Goal: Task Accomplishment & Management: Manage account settings

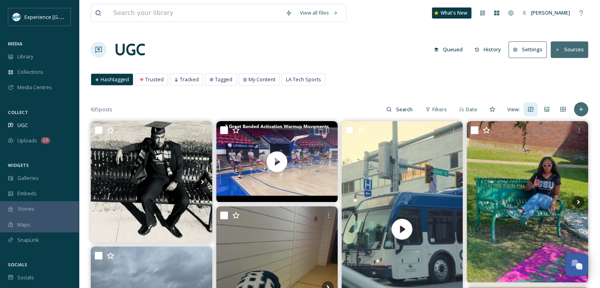
click at [28, 145] on div "Uploads 15" at bounding box center [39, 140] width 79 height 15
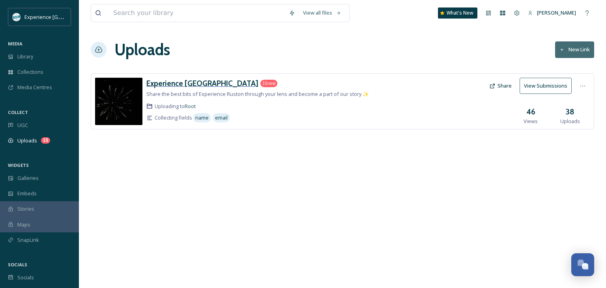
click at [177, 81] on h3 "Experience [GEOGRAPHIC_DATA]" at bounding box center [202, 83] width 112 height 9
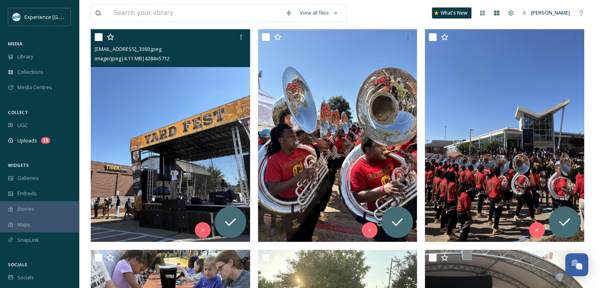
scroll to position [118, 0]
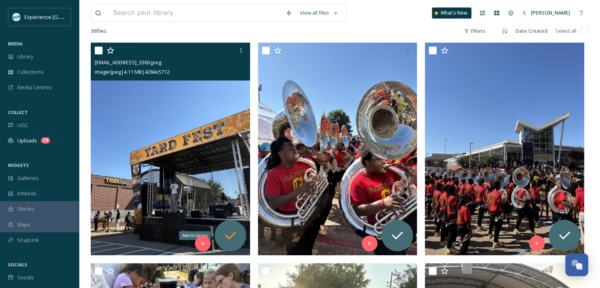
click at [229, 234] on icon at bounding box center [231, 236] width 16 height 16
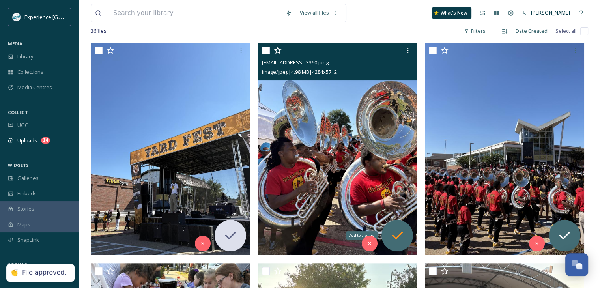
click at [397, 228] on icon at bounding box center [397, 236] width 16 height 16
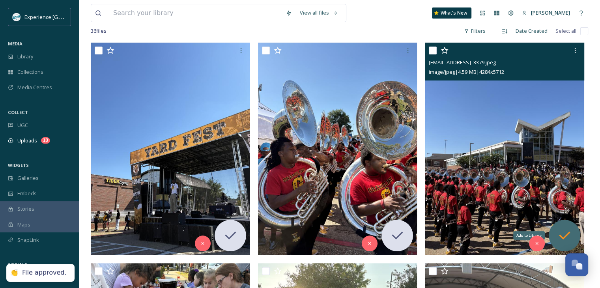
click at [567, 233] on icon at bounding box center [565, 236] width 16 height 16
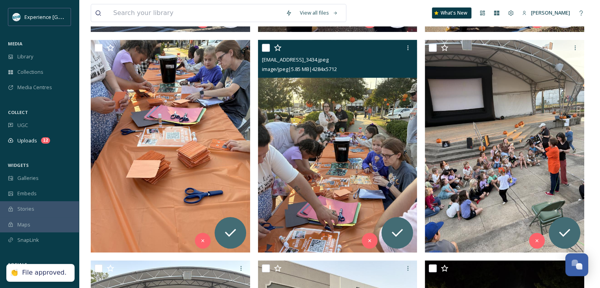
scroll to position [355, 0]
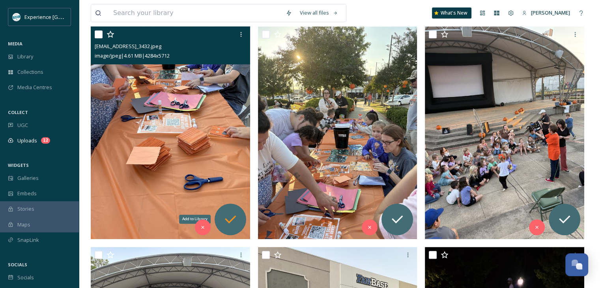
click at [228, 221] on icon at bounding box center [230, 219] width 11 height 8
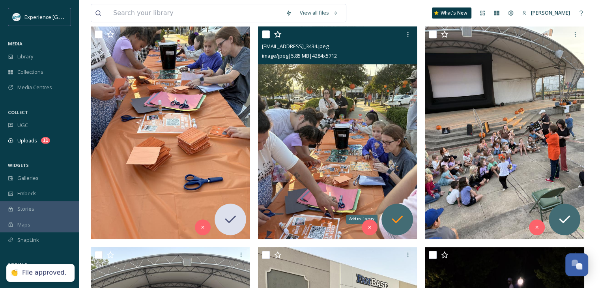
click at [393, 215] on icon at bounding box center [397, 219] width 16 height 16
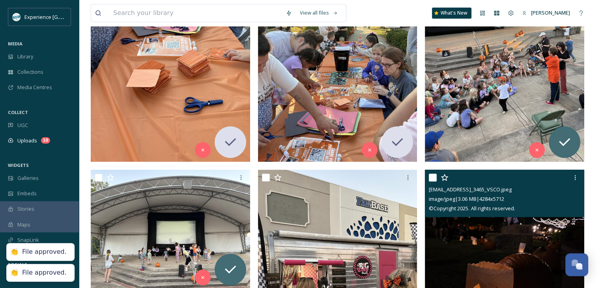
scroll to position [434, 0]
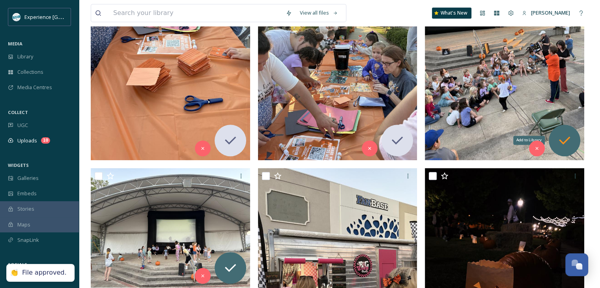
click at [558, 141] on icon at bounding box center [565, 141] width 16 height 16
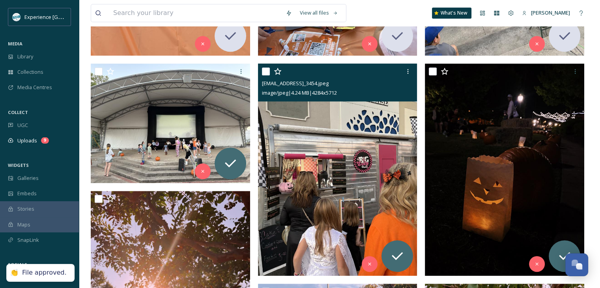
scroll to position [552, 0]
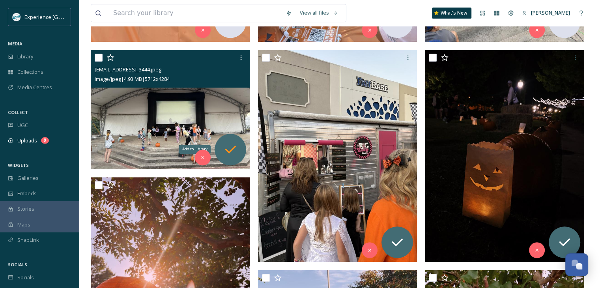
click at [226, 148] on icon at bounding box center [231, 150] width 16 height 16
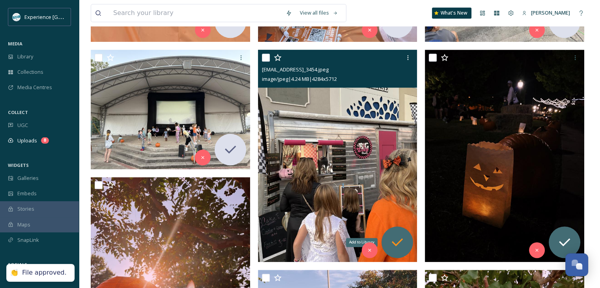
click at [391, 231] on div "Add to Library" at bounding box center [398, 242] width 32 height 32
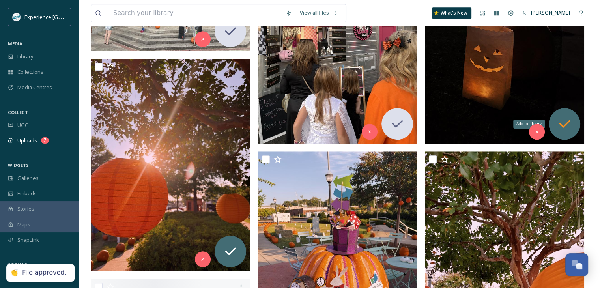
click at [568, 118] on icon at bounding box center [565, 124] width 16 height 16
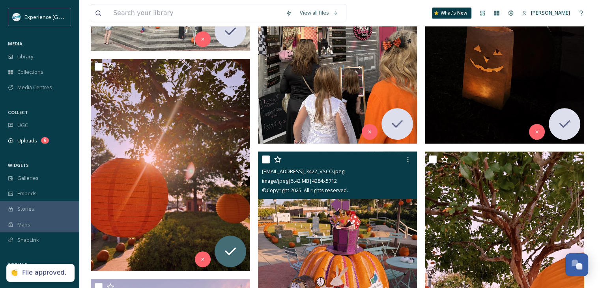
scroll to position [710, 0]
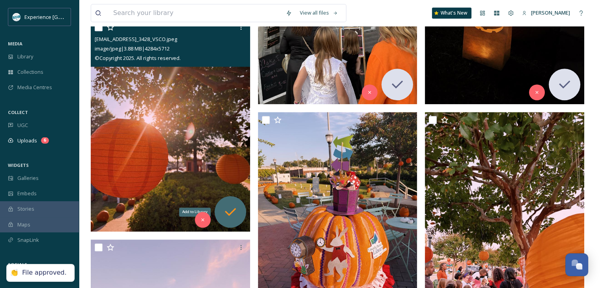
click at [237, 217] on icon at bounding box center [231, 212] width 16 height 16
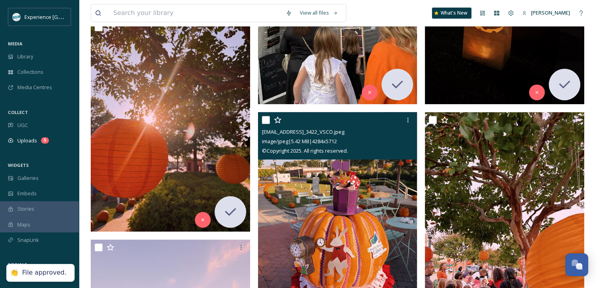
scroll to position [868, 0]
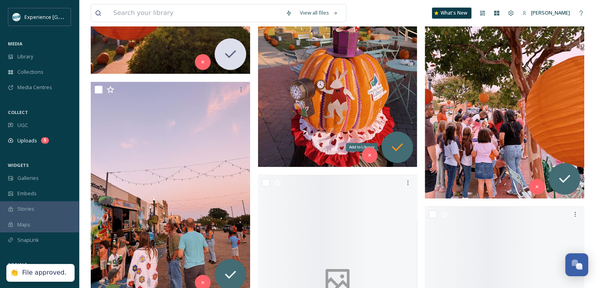
click at [392, 146] on icon at bounding box center [397, 147] width 16 height 16
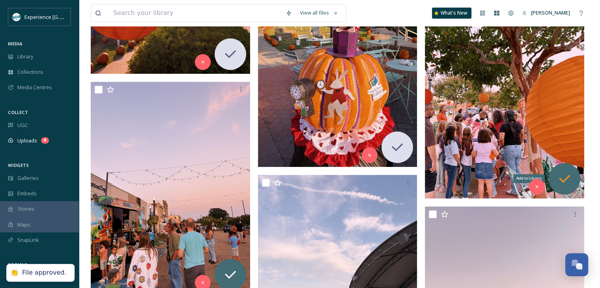
click at [561, 171] on icon at bounding box center [565, 179] width 16 height 16
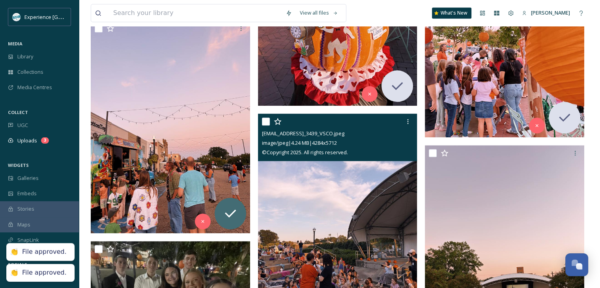
scroll to position [986, 0]
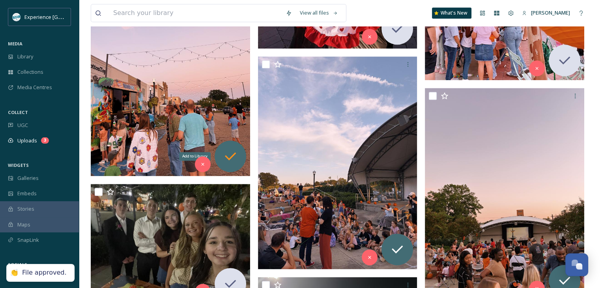
click at [233, 156] on icon at bounding box center [231, 156] width 16 height 16
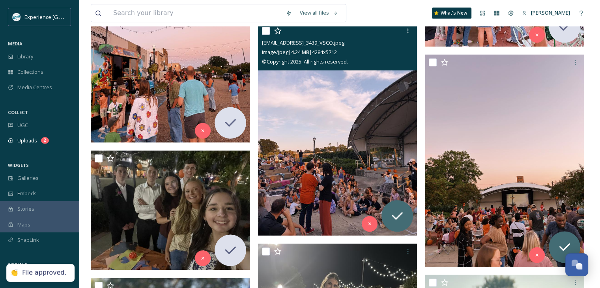
scroll to position [1105, 0]
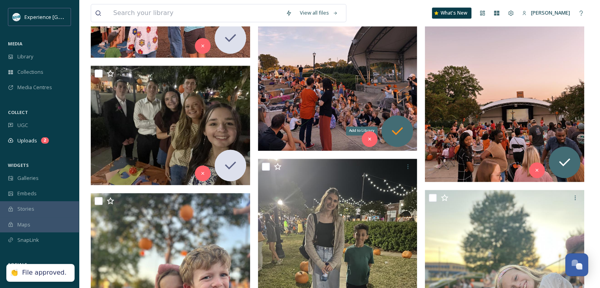
click at [389, 128] on div "Add to Library" at bounding box center [398, 131] width 32 height 32
click at [559, 158] on icon at bounding box center [565, 162] width 16 height 16
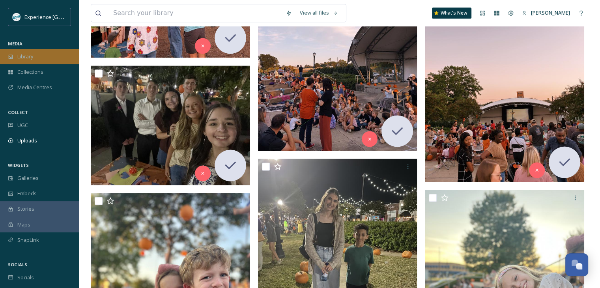
click at [42, 59] on div "Library" at bounding box center [39, 56] width 79 height 15
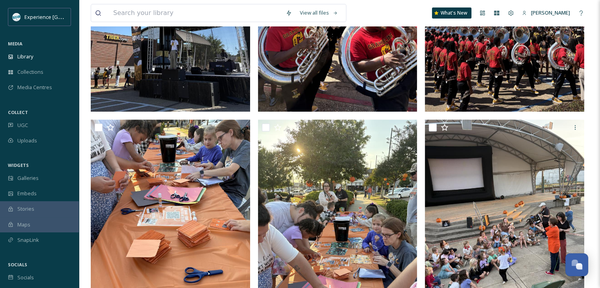
scroll to position [316, 0]
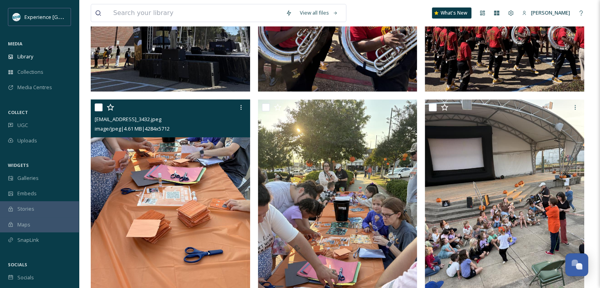
click at [99, 111] on input "checkbox" at bounding box center [99, 107] width 8 height 8
checkbox input "true"
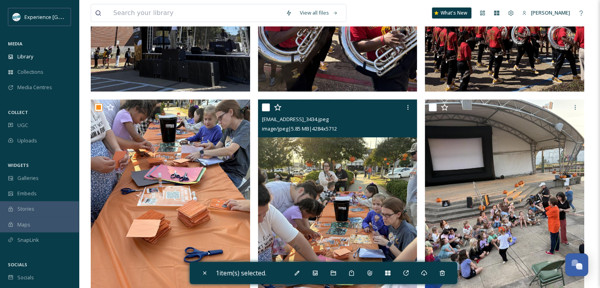
click at [265, 111] on input "checkbox" at bounding box center [266, 107] width 8 height 8
checkbox input "true"
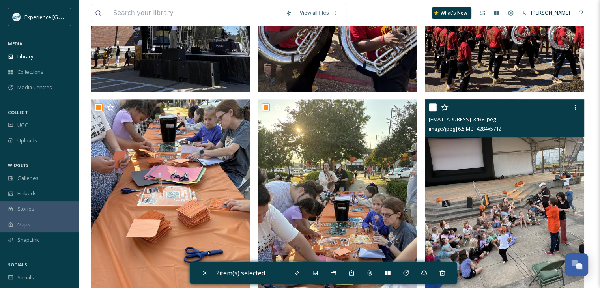
click at [433, 111] on input "checkbox" at bounding box center [433, 107] width 8 height 8
checkbox input "true"
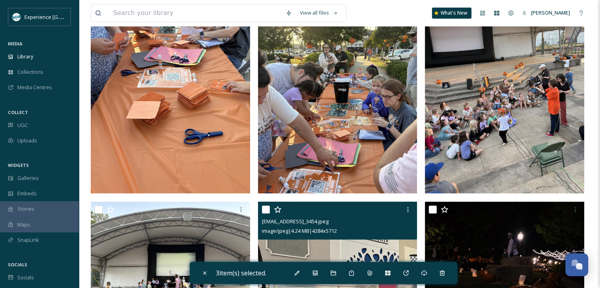
scroll to position [552, 0]
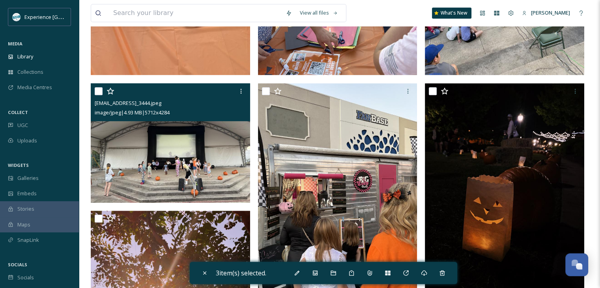
click at [99, 95] on input "checkbox" at bounding box center [99, 91] width 8 height 8
checkbox input "true"
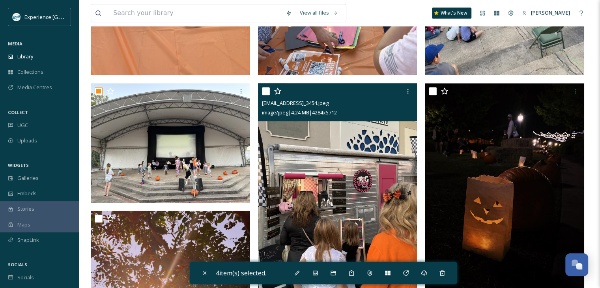
click at [261, 97] on div "[EMAIL_ADDRESS]_3454.jpeg image/jpeg | 4.24 MB | 4284 x 5712" at bounding box center [337, 102] width 159 height 38
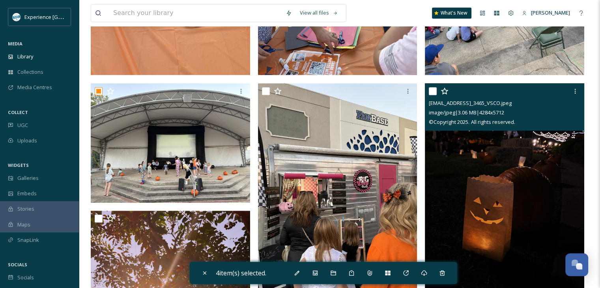
click at [432, 95] on input "checkbox" at bounding box center [433, 91] width 8 height 8
checkbox input "true"
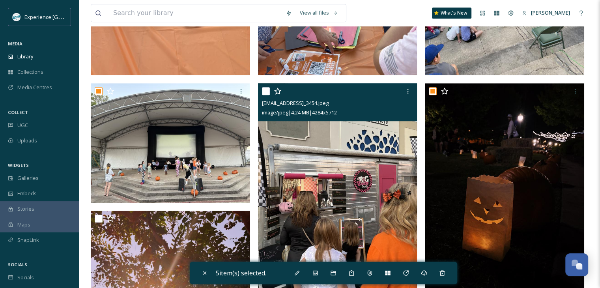
click at [264, 95] on input "checkbox" at bounding box center [266, 91] width 8 height 8
checkbox input "true"
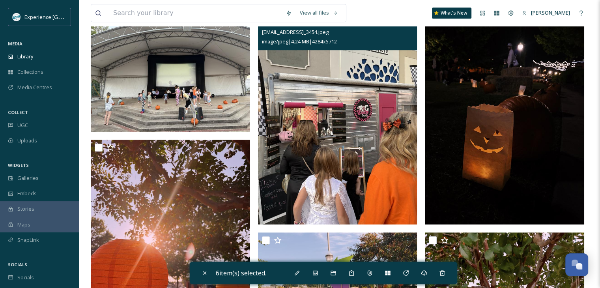
scroll to position [710, 0]
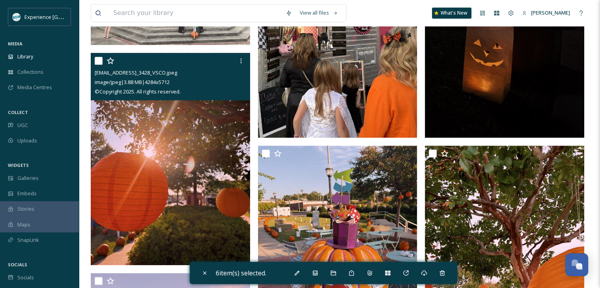
click at [97, 65] on input "checkbox" at bounding box center [99, 61] width 8 height 8
checkbox input "true"
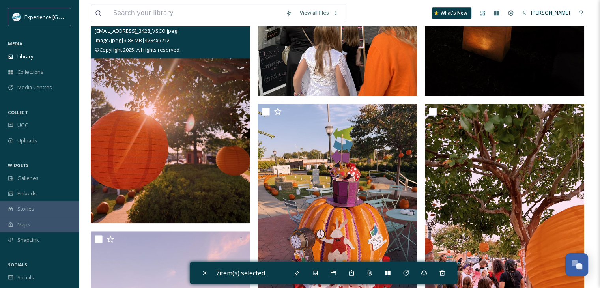
scroll to position [829, 0]
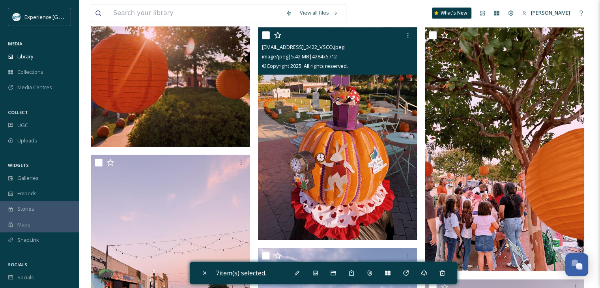
click at [264, 39] on input "checkbox" at bounding box center [266, 35] width 8 height 8
checkbox input "true"
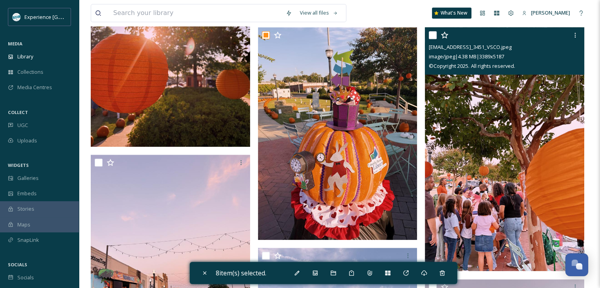
click at [432, 39] on input "checkbox" at bounding box center [433, 35] width 8 height 8
checkbox input "true"
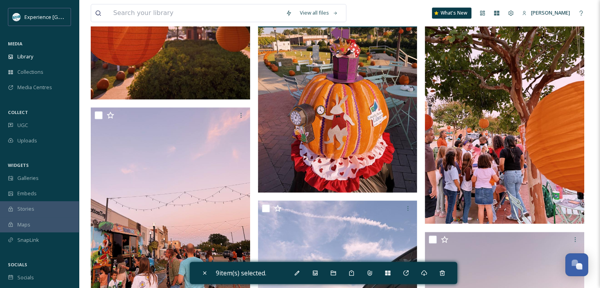
scroll to position [908, 0]
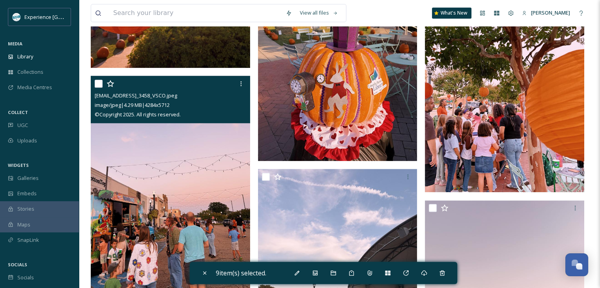
click at [96, 87] on input "checkbox" at bounding box center [99, 84] width 8 height 8
checkbox input "true"
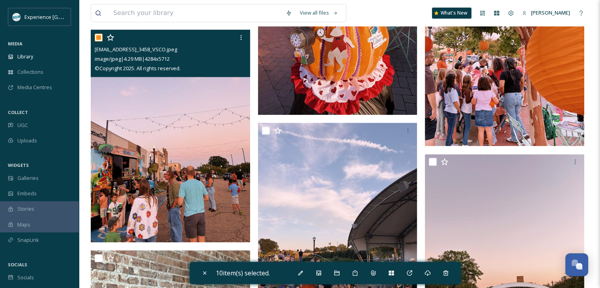
scroll to position [1026, 0]
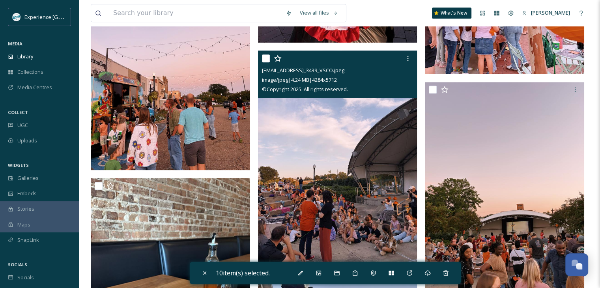
click at [263, 62] on input "checkbox" at bounding box center [266, 58] width 8 height 8
checkbox input "true"
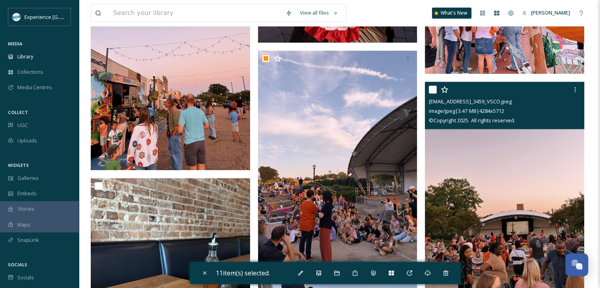
click at [433, 94] on input "checkbox" at bounding box center [433, 90] width 8 height 8
checkbox input "true"
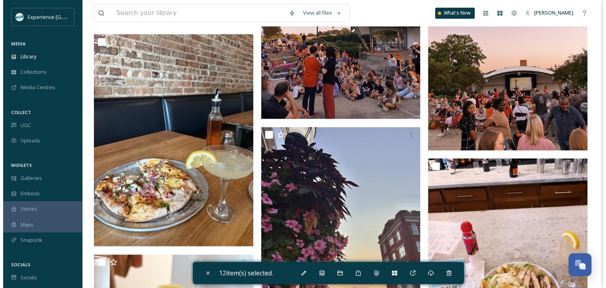
scroll to position [1184, 0]
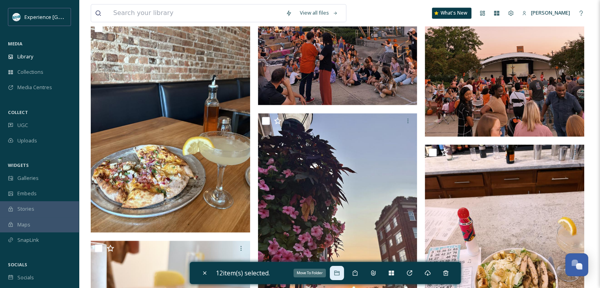
click at [339, 275] on icon at bounding box center [337, 273] width 6 height 6
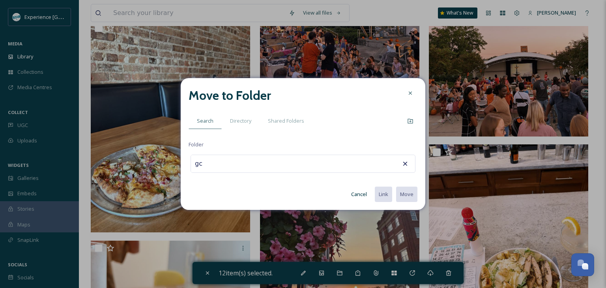
type input "g"
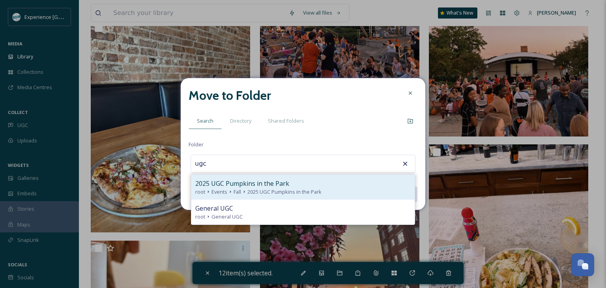
click at [303, 184] on div "2025 UGC Pumpkins in the Park" at bounding box center [302, 183] width 215 height 9
type input "2025 UGC Pumpkins in the Park"
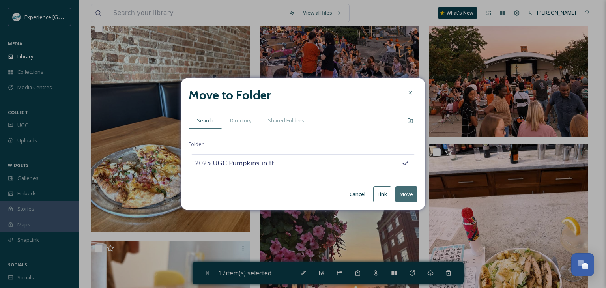
click at [414, 197] on button "Move" at bounding box center [406, 194] width 22 height 16
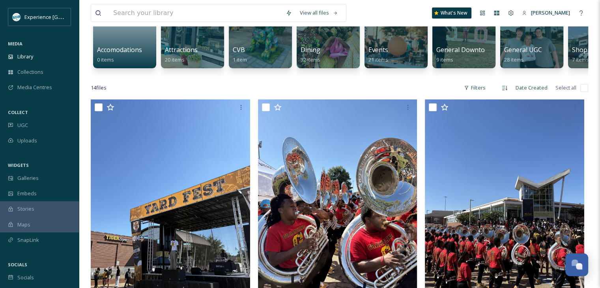
scroll to position [158, 0]
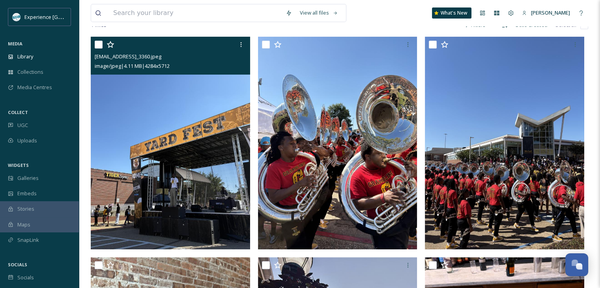
click at [102, 49] on input "checkbox" at bounding box center [99, 45] width 8 height 8
checkbox input "true"
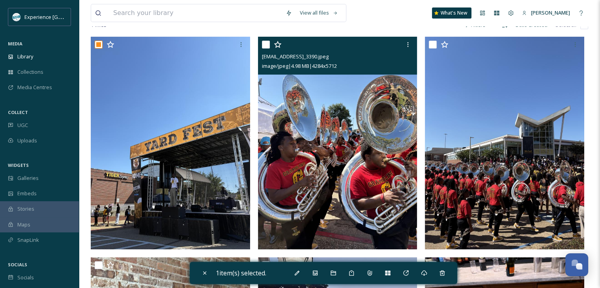
click at [266, 49] on input "checkbox" at bounding box center [266, 45] width 8 height 8
checkbox input "true"
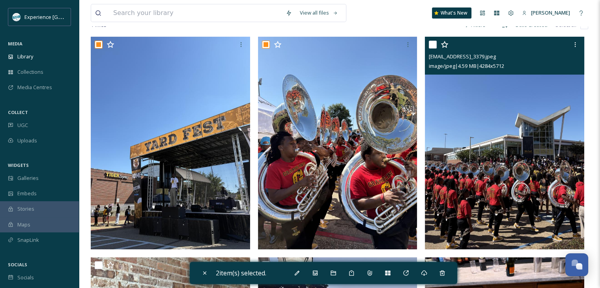
click at [432, 49] on input "checkbox" at bounding box center [433, 45] width 8 height 8
checkbox input "true"
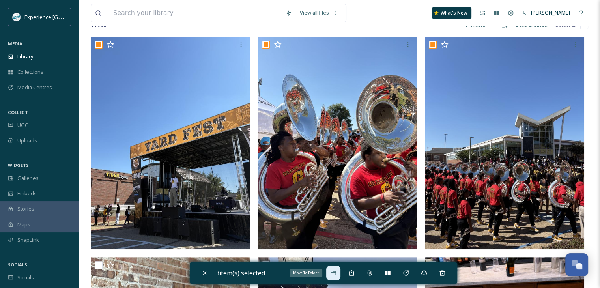
click at [335, 270] on icon at bounding box center [333, 273] width 6 height 6
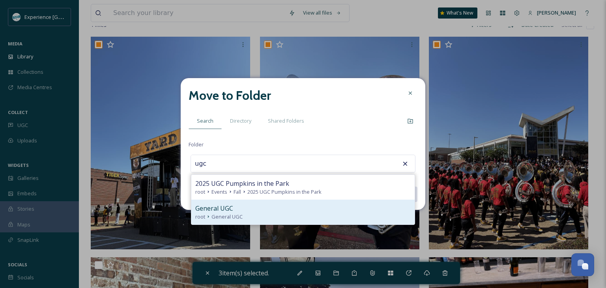
click at [294, 211] on div "General UGC" at bounding box center [302, 208] width 215 height 9
type input "General UGC"
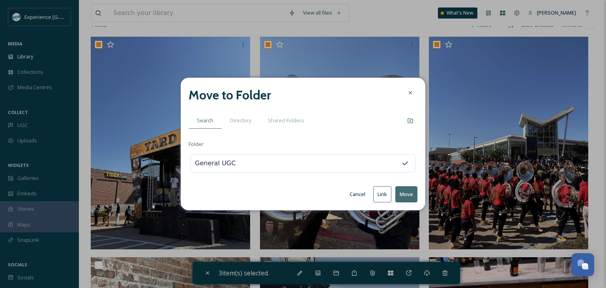
click at [407, 194] on button "Move" at bounding box center [406, 194] width 22 height 16
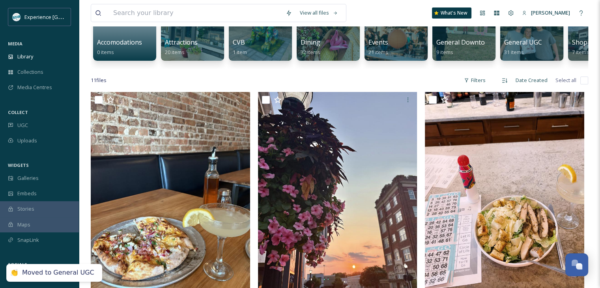
scroll to position [0, 0]
